Goal: Check status: Check status

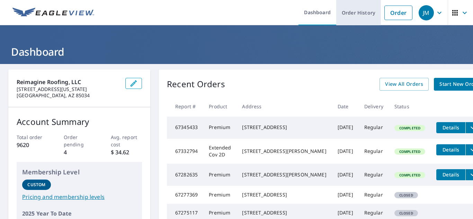
drag, startPoint x: 344, startPoint y: 25, endPoint x: 347, endPoint y: 16, distance: 8.7
click at [344, 25] on link "Order History" at bounding box center [358, 12] width 45 height 25
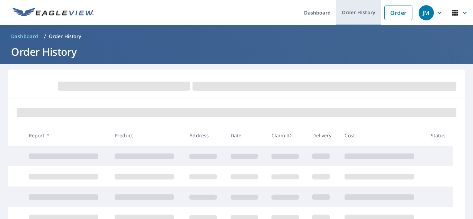
click at [347, 16] on link "Order History" at bounding box center [358, 12] width 45 height 25
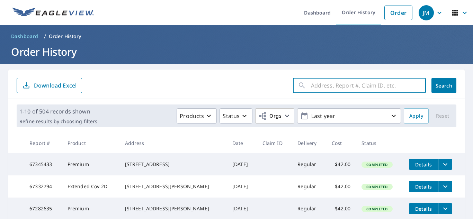
click at [366, 82] on input "text" at bounding box center [368, 85] width 115 height 19
paste input "[STREET_ADDRESS]"
type input "[STREET_ADDRESS]"
click at [437, 83] on span "Search" at bounding box center [444, 85] width 14 height 7
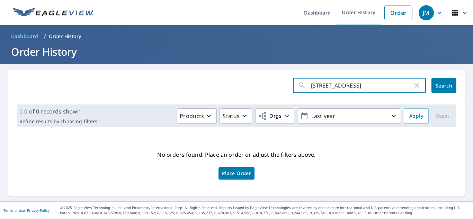
drag, startPoint x: 328, startPoint y: 84, endPoint x: 430, endPoint y: 87, distance: 102.1
click at [430, 87] on div "[STREET_ADDRESS] ​ Search" at bounding box center [374, 85] width 163 height 15
type input "2539 U.S"
click button "Search" at bounding box center [443, 85] width 25 height 15
